Goal: Transaction & Acquisition: Subscribe to service/newsletter

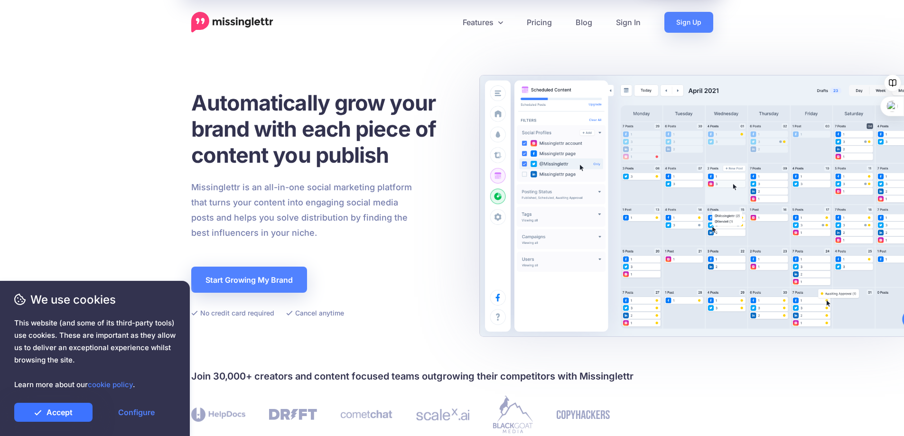
click at [74, 412] on link "Accept" at bounding box center [53, 412] width 78 height 19
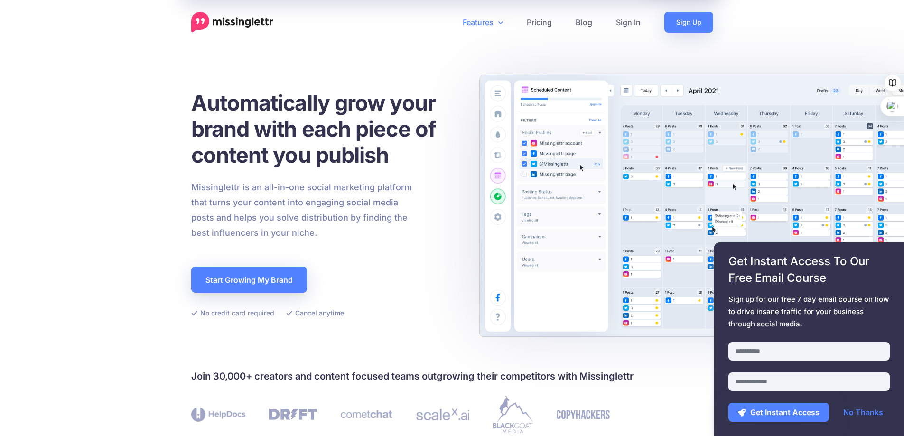
click at [498, 22] on icon at bounding box center [500, 23] width 5 height 8
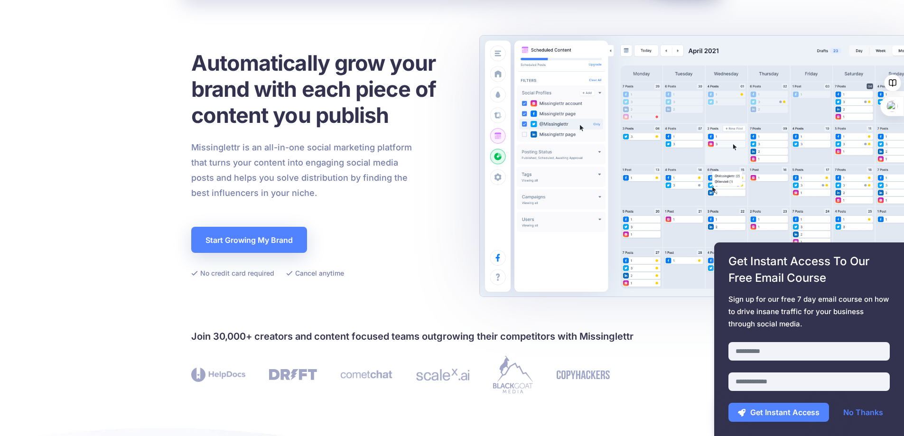
scroll to position [95, 0]
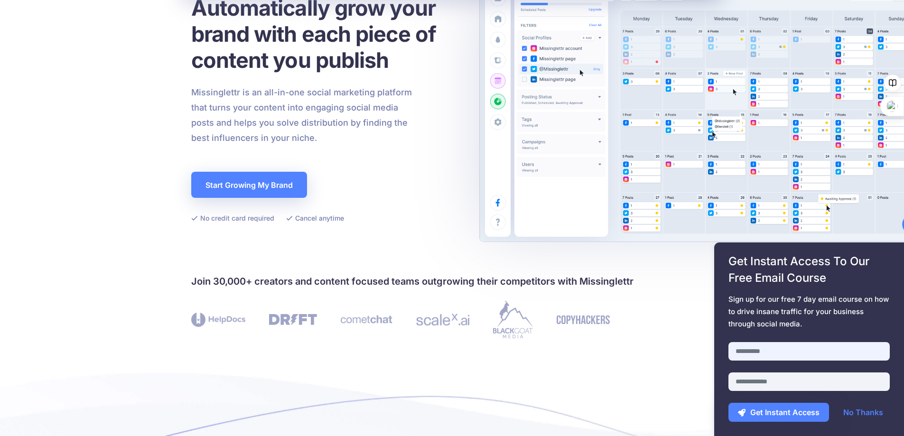
click at [756, 353] on input "text" at bounding box center [808, 351] width 161 height 19
type input "****"
click at [765, 381] on input "email" at bounding box center [808, 381] width 161 height 19
type input "**********"
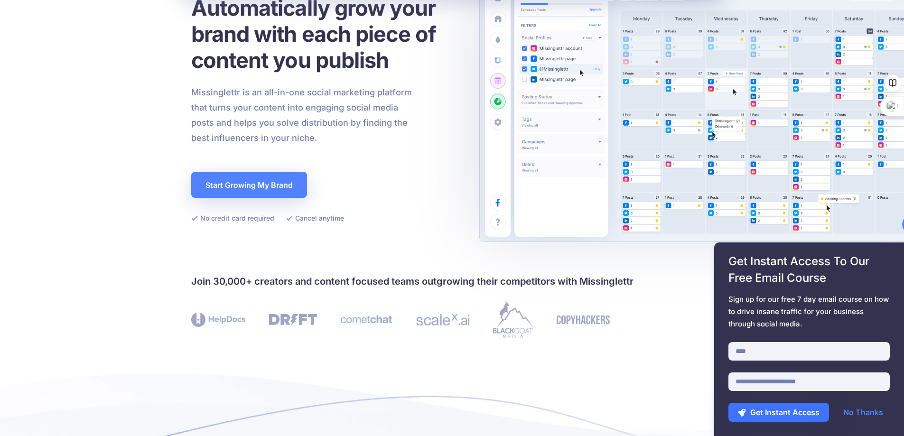
click at [773, 410] on button "Get Instant Access" at bounding box center [778, 412] width 101 height 19
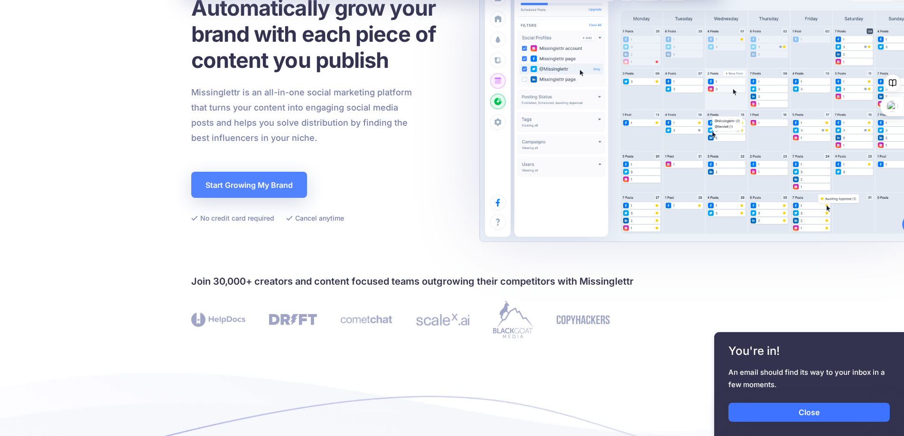
click at [802, 411] on link "Close" at bounding box center [808, 412] width 161 height 19
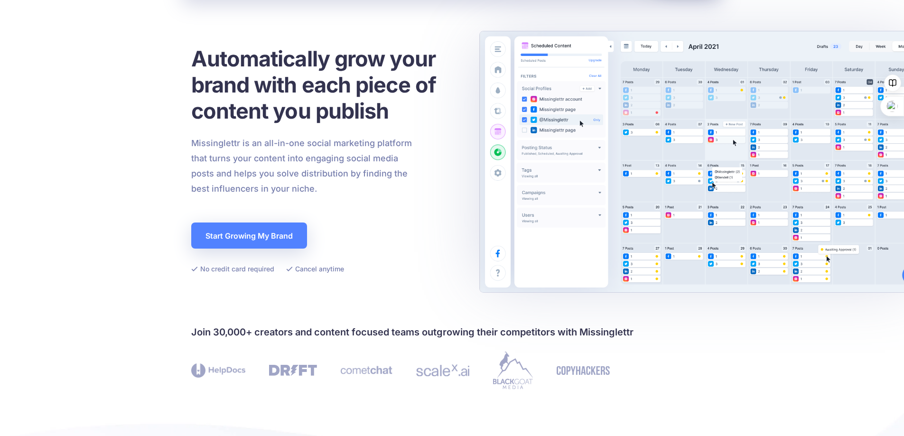
scroll to position [0, 0]
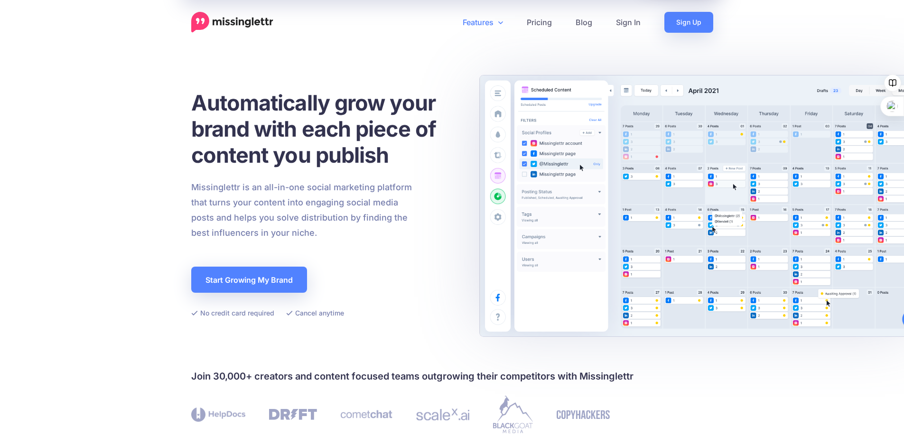
click at [495, 23] on link "Features" at bounding box center [483, 22] width 64 height 21
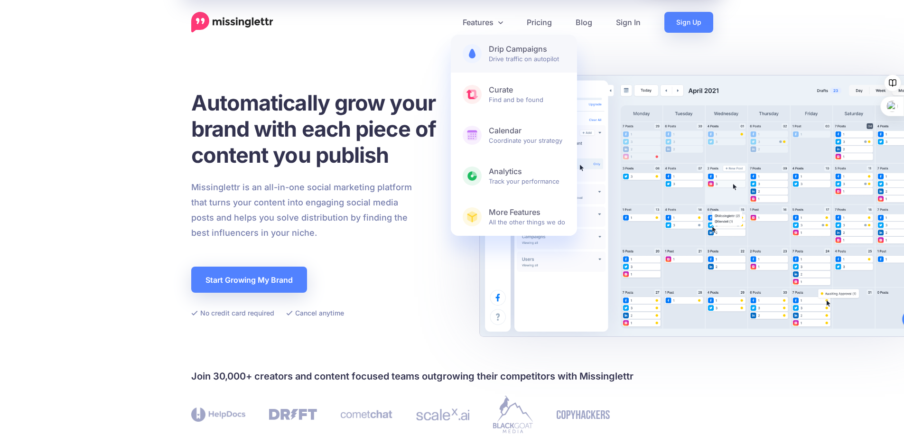
click at [505, 55] on span "Drip Campaigns Drive traffic on autopilot" at bounding box center [527, 53] width 76 height 19
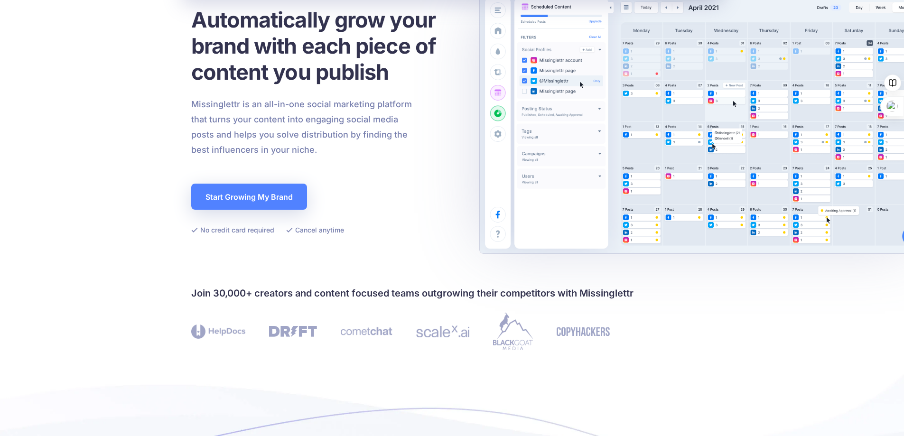
scroll to position [142, 0]
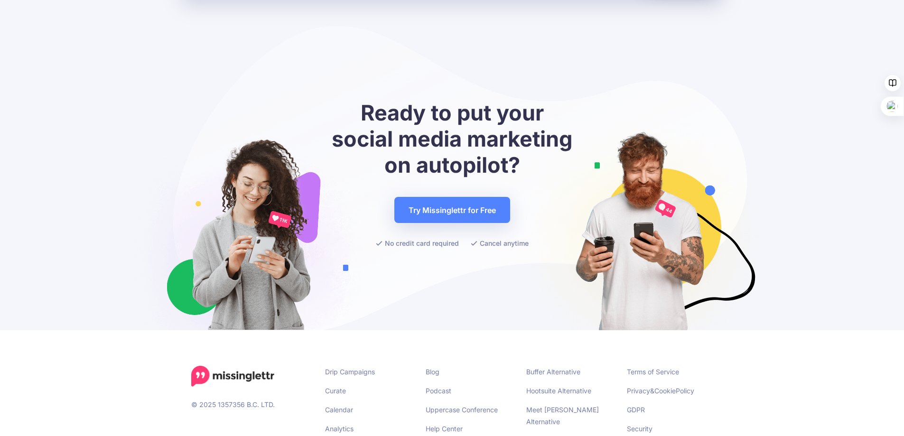
scroll to position [3612, 0]
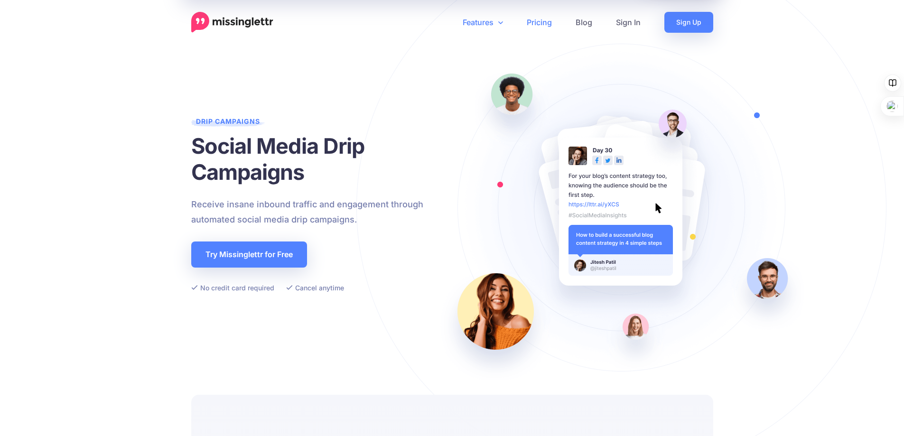
click at [541, 25] on link "Pricing" at bounding box center [539, 22] width 49 height 21
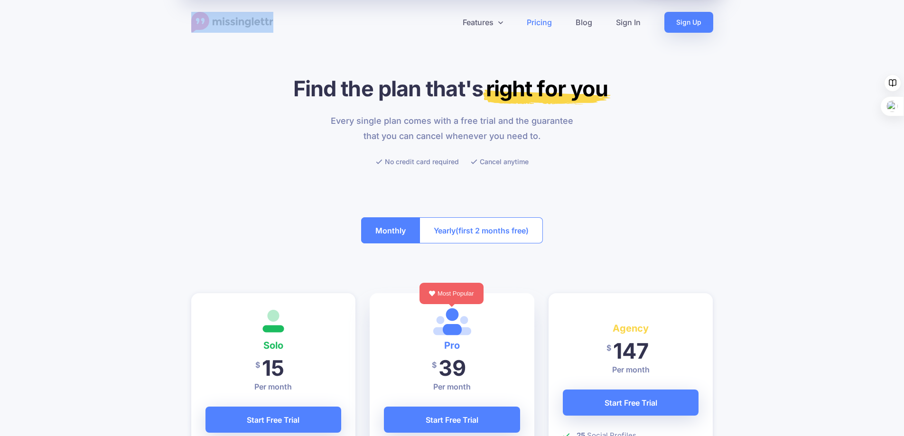
drag, startPoint x: 276, startPoint y: 20, endPoint x: 225, endPoint y: 19, distance: 50.8
click at [225, 19] on div "Features Drip Campaigns Drive traffic on autopilot Curate Find and be found Cal…" at bounding box center [452, 22] width 541 height 21
click at [194, 93] on h1 "Find the plan that's right for you" at bounding box center [452, 88] width 522 height 26
